Goal: Transaction & Acquisition: Book appointment/travel/reservation

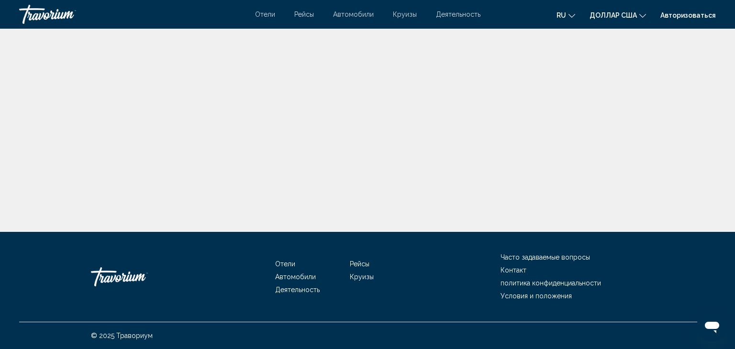
click at [265, 21] on div "Отели Рейсы Автомобили Круизы Деятельность Hotels Flights Cars Cruises Activiti…" at bounding box center [367, 14] width 735 height 19
click at [265, 16] on font "Отели" at bounding box center [265, 15] width 20 height 8
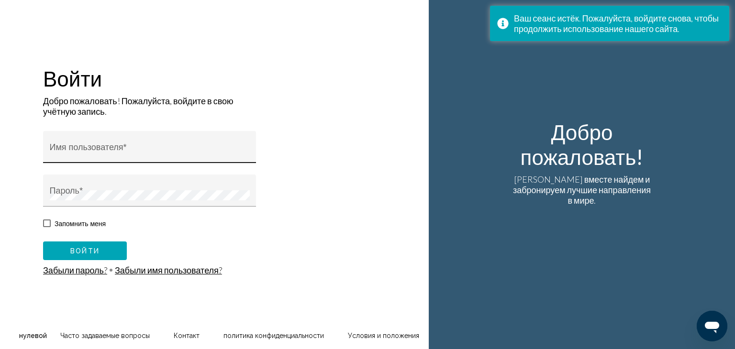
click at [208, 162] on div "Имя пользователя *" at bounding box center [150, 150] width 200 height 25
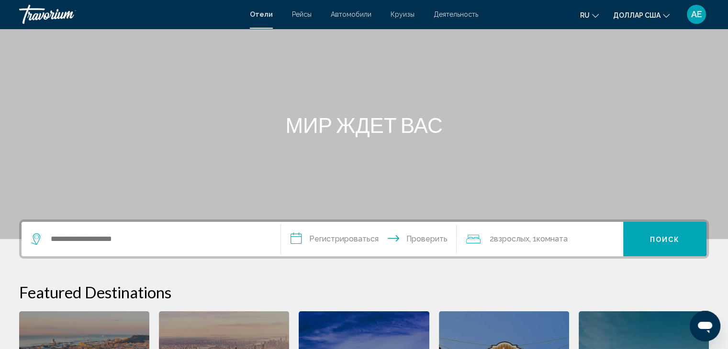
click at [203, 247] on div "Виджет поиска" at bounding box center [151, 239] width 240 height 34
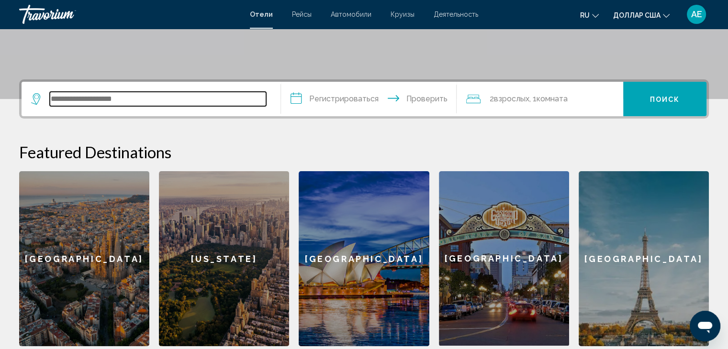
click at [149, 102] on input "Виджет поиска" at bounding box center [158, 99] width 216 height 14
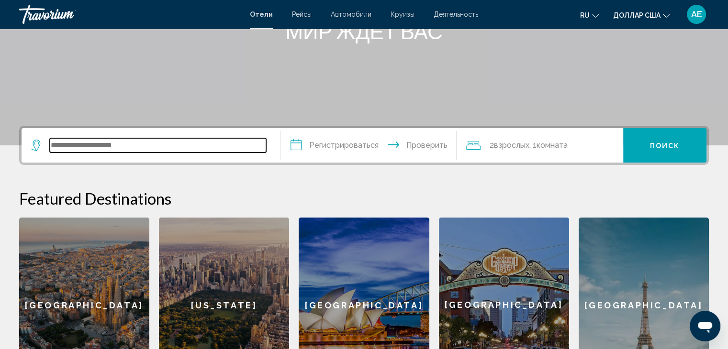
scroll to position [140, 0]
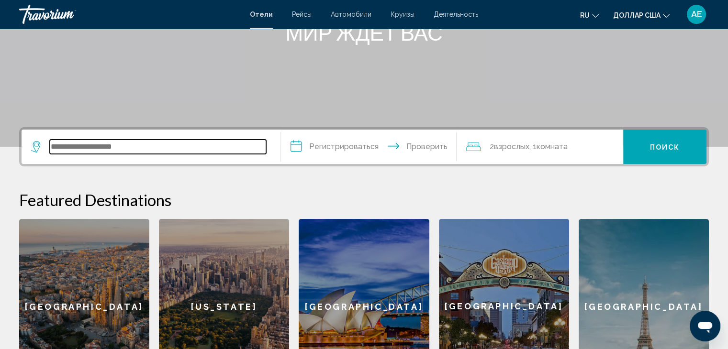
click at [135, 141] on input "Виджет поиска" at bounding box center [158, 147] width 216 height 14
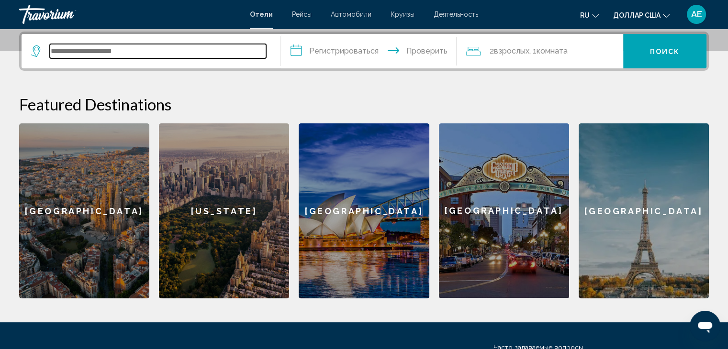
scroll to position [188, 0]
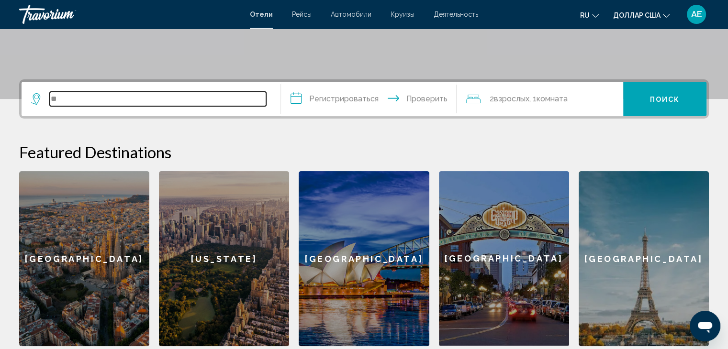
type input "*"
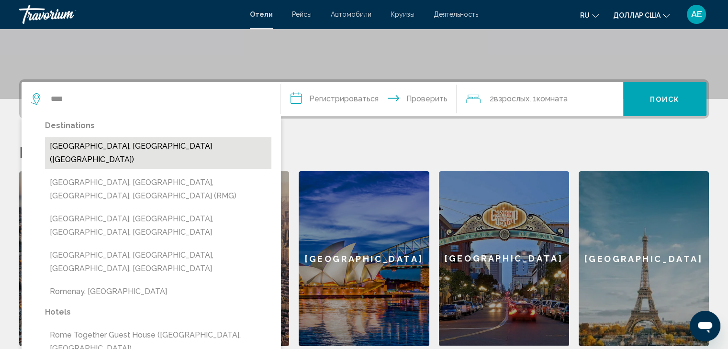
click at [129, 150] on button "Rome, Italy (ROM)" at bounding box center [158, 153] width 226 height 32
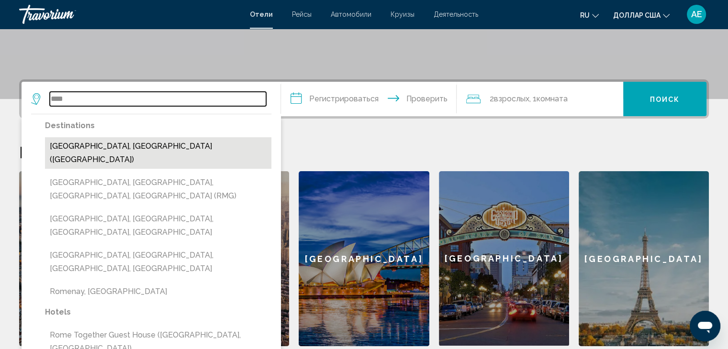
type input "**********"
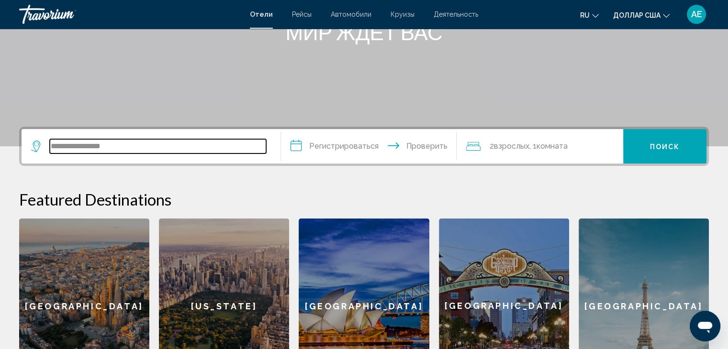
scroll to position [140, 0]
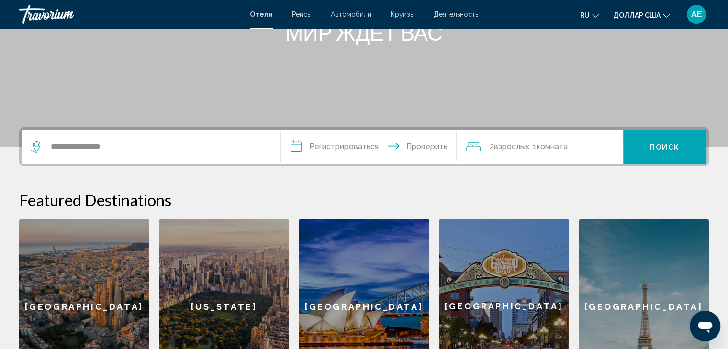
click at [329, 145] on input "**********" at bounding box center [371, 148] width 180 height 37
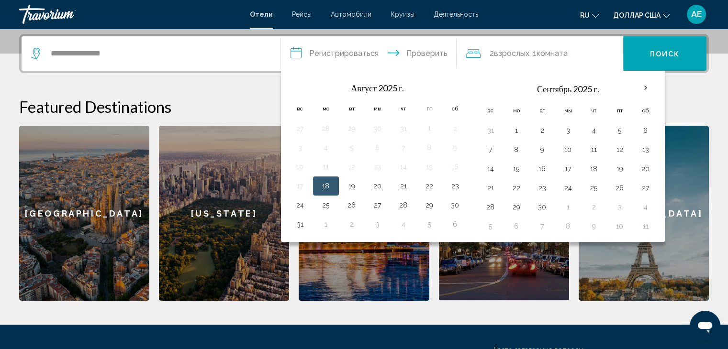
scroll to position [236, 0]
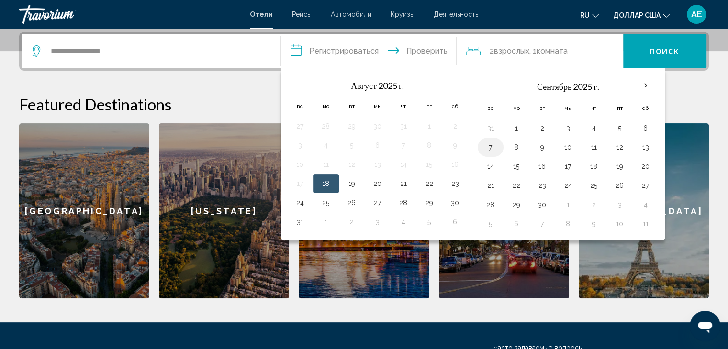
click at [495, 146] on button "7" at bounding box center [490, 147] width 15 height 13
click at [514, 150] on button "8" at bounding box center [515, 147] width 15 height 13
type input "**********"
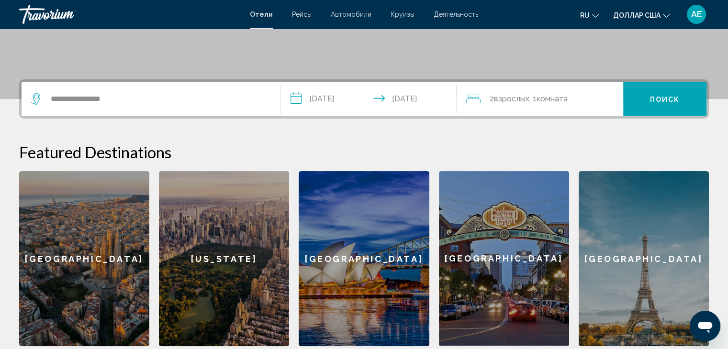
click at [536, 102] on font ", 1" at bounding box center [532, 98] width 7 height 9
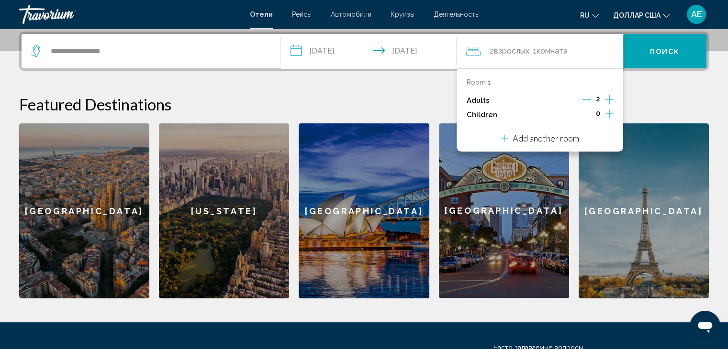
click at [607, 98] on icon "Increment adults" at bounding box center [609, 99] width 9 height 11
click at [652, 54] on font "Поиск" at bounding box center [665, 52] width 30 height 8
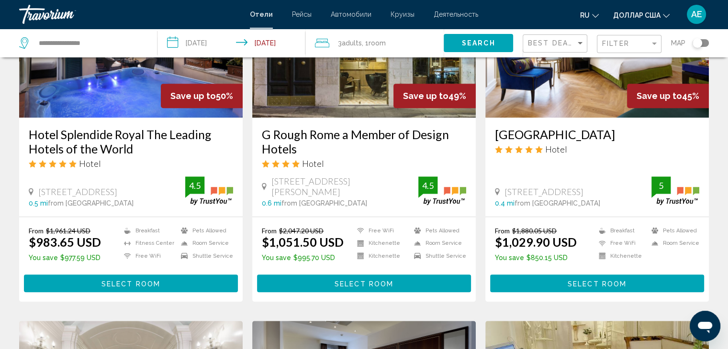
scroll to position [478, 0]
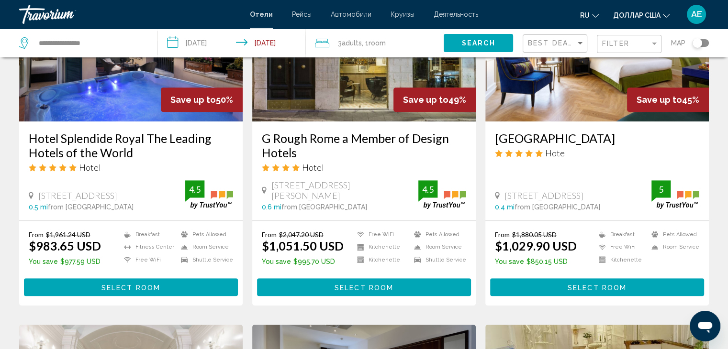
click at [384, 216] on div "G Rough Rome a Member of Design Hotels Hotel Piazza Di Pasquino 69, Rome 0.6 mi…" at bounding box center [363, 170] width 223 height 99
click at [359, 284] on span "Select Room" at bounding box center [363, 288] width 59 height 8
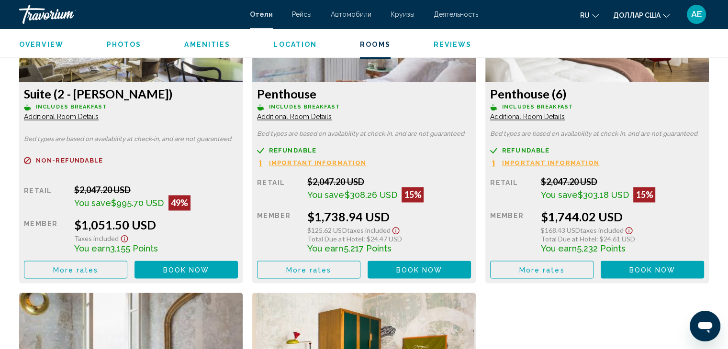
scroll to position [1387, 0]
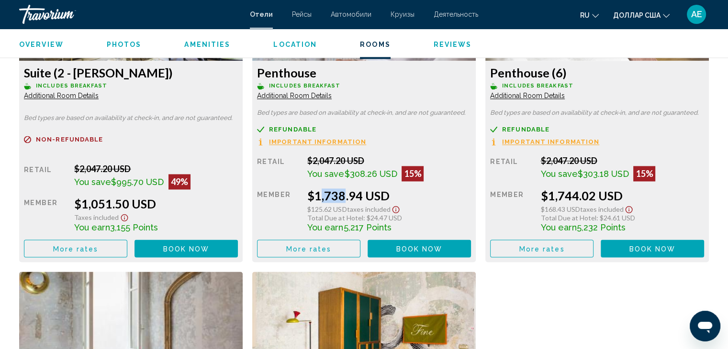
drag, startPoint x: 312, startPoint y: 192, endPoint x: 339, endPoint y: 194, distance: 26.8
click at [238, 197] on div "$1,738.94 USD" at bounding box center [156, 204] width 164 height 14
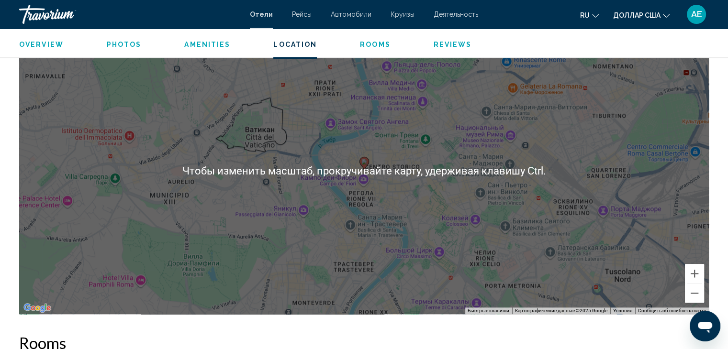
scroll to position [861, 0]
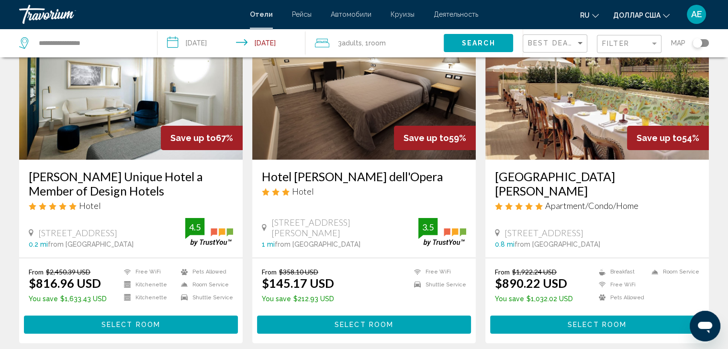
scroll to position [48, 0]
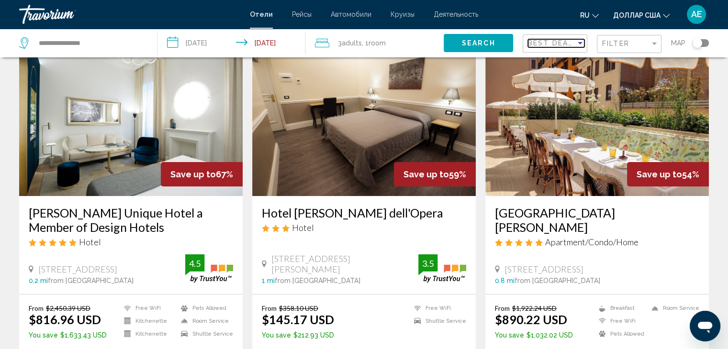
click at [541, 43] on span "Best Deals" at bounding box center [553, 43] width 50 height 8
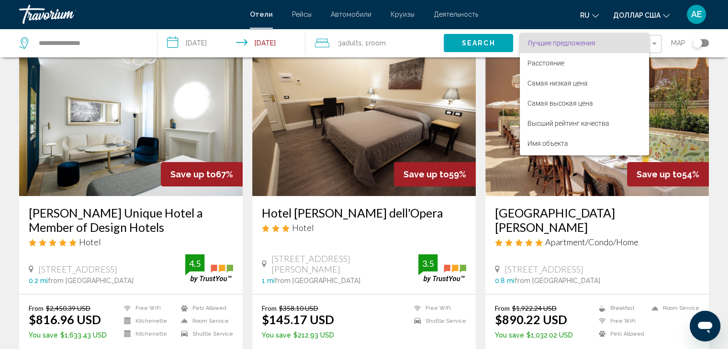
click at [533, 31] on div at bounding box center [364, 174] width 728 height 349
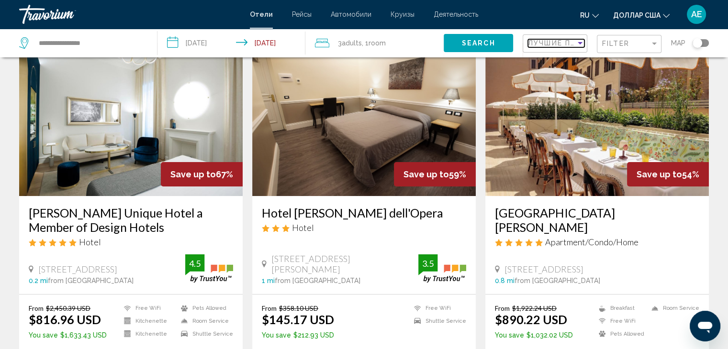
click at [541, 42] on span "Лучшие предложения" at bounding box center [578, 43] width 101 height 8
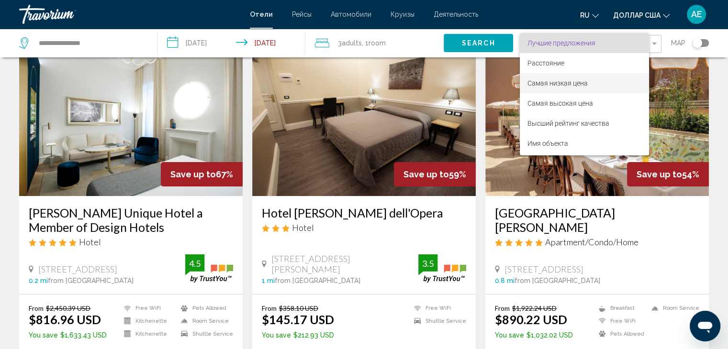
click at [548, 82] on font "Самая низкая цена" at bounding box center [557, 83] width 60 height 8
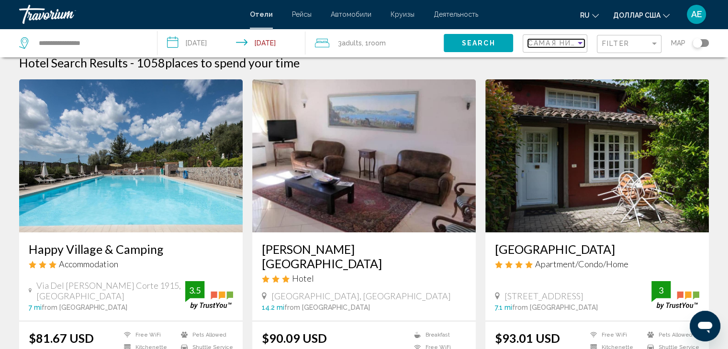
scroll to position [48, 0]
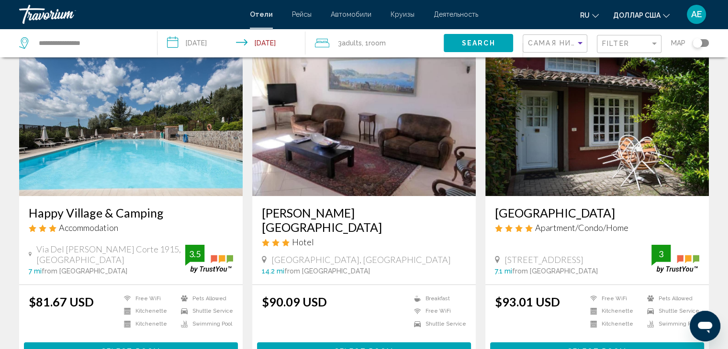
click at [155, 217] on h3 "Happy Village & Camping" at bounding box center [131, 213] width 204 height 14
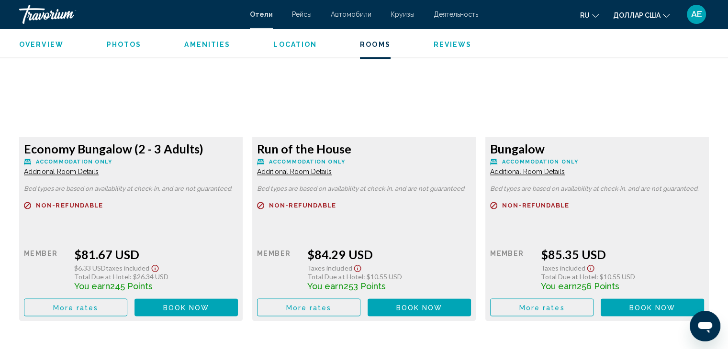
scroll to position [1339, 0]
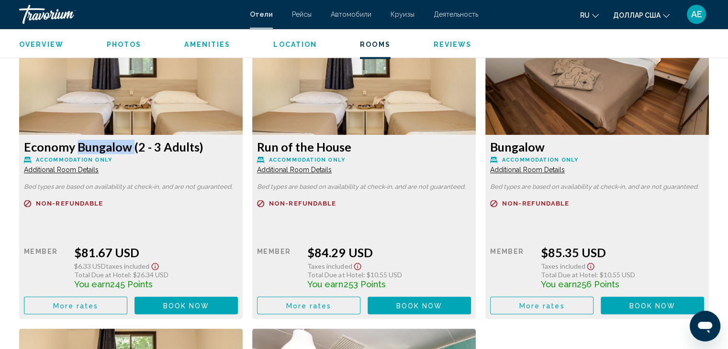
drag, startPoint x: 71, startPoint y: 146, endPoint x: 126, endPoint y: 151, distance: 55.7
click at [126, 151] on h3 "Economy Bungalow (2 - 3 Adults)" at bounding box center [131, 147] width 214 height 14
click at [163, 144] on h3 "Economy Bungalow (2 - 3 Adults)" at bounding box center [131, 147] width 214 height 14
drag, startPoint x: 80, startPoint y: 254, endPoint x: 95, endPoint y: 257, distance: 15.2
click at [95, 257] on div "$81.67 USD" at bounding box center [156, 252] width 164 height 14
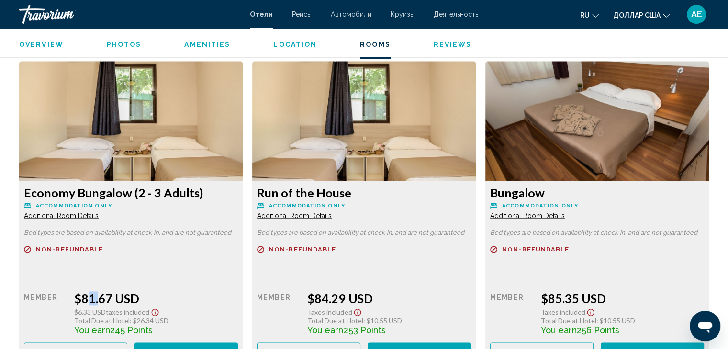
scroll to position [1292, 0]
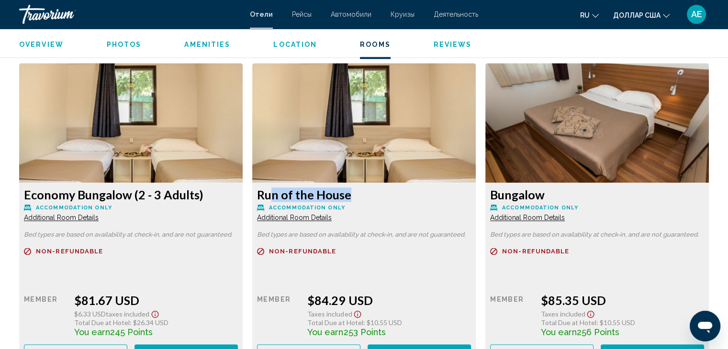
drag, startPoint x: 344, startPoint y: 196, endPoint x: 265, endPoint y: 199, distance: 79.0
click at [238, 199] on h3 "Run of the House" at bounding box center [131, 195] width 214 height 14
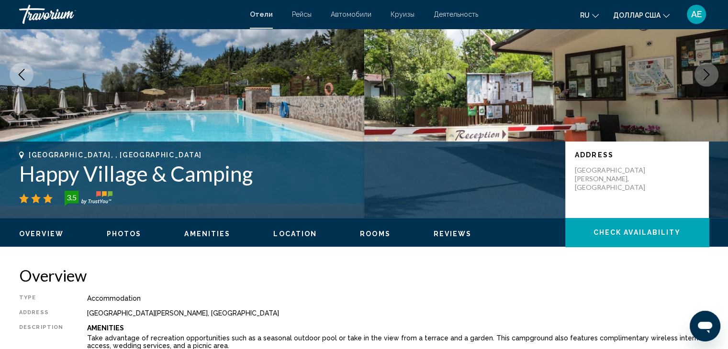
scroll to position [96, 0]
